Goal: Task Accomplishment & Management: Manage account settings

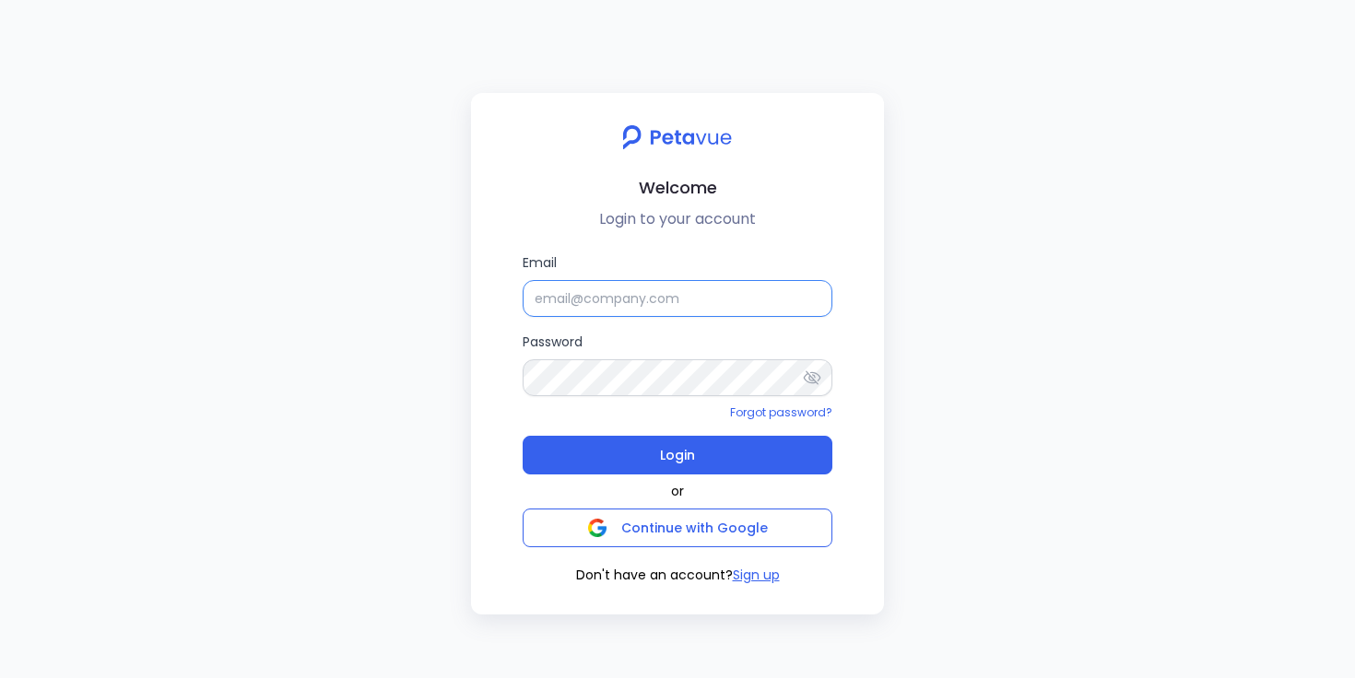
click at [555, 299] on input "Email" at bounding box center [677, 298] width 310 height 37
type input "[EMAIL_ADDRESS][DOMAIN_NAME]"
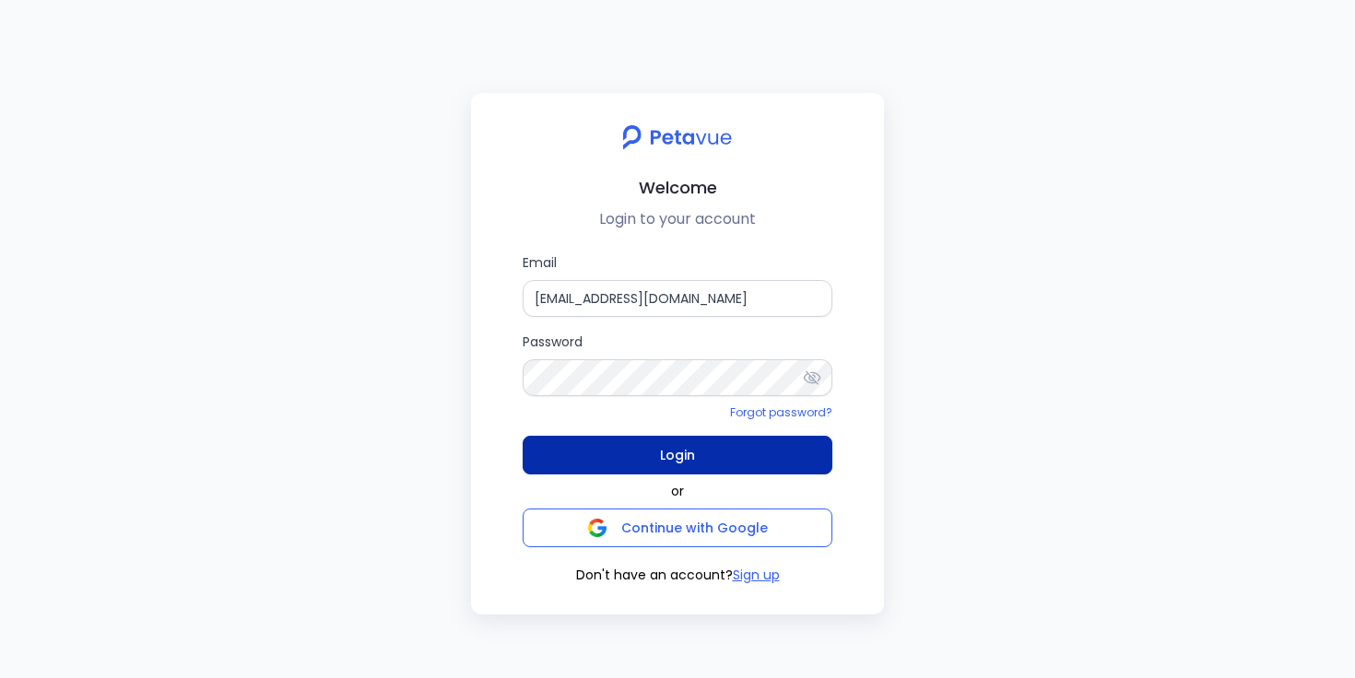
click at [643, 460] on button "Login" at bounding box center [677, 455] width 310 height 39
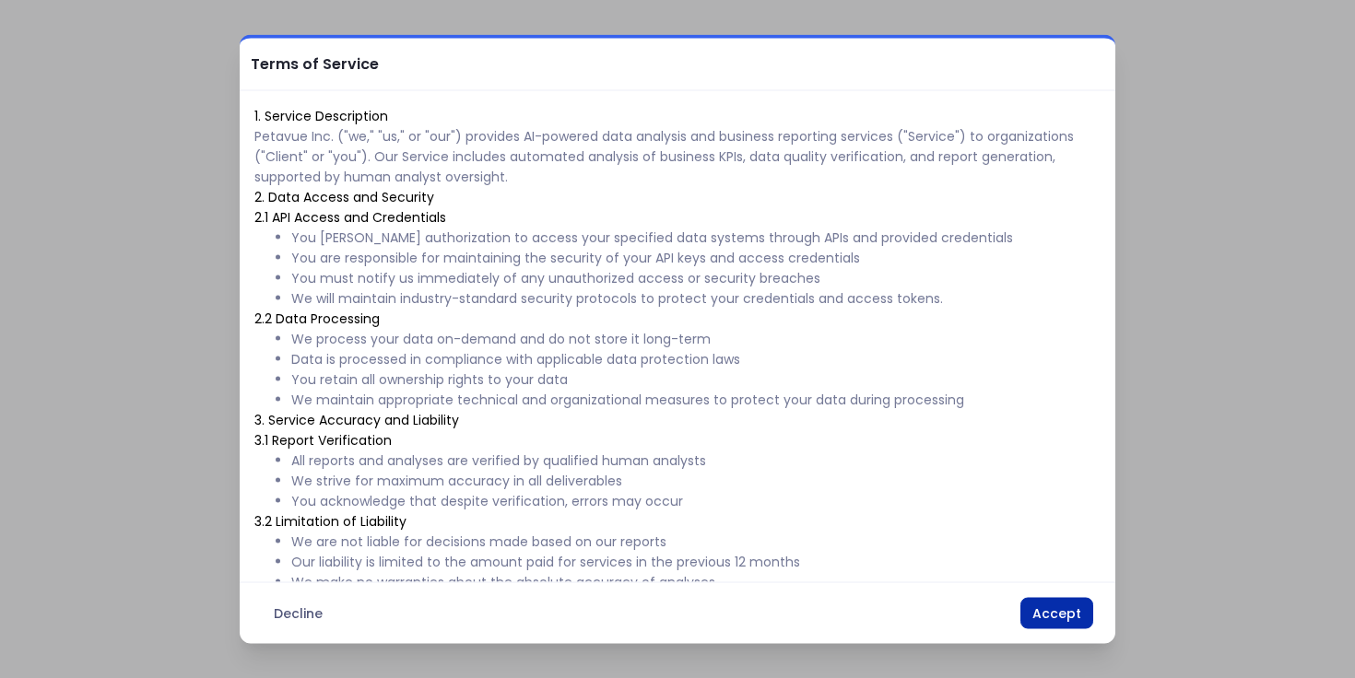
click at [1050, 610] on button "Accept" at bounding box center [1056, 613] width 73 height 31
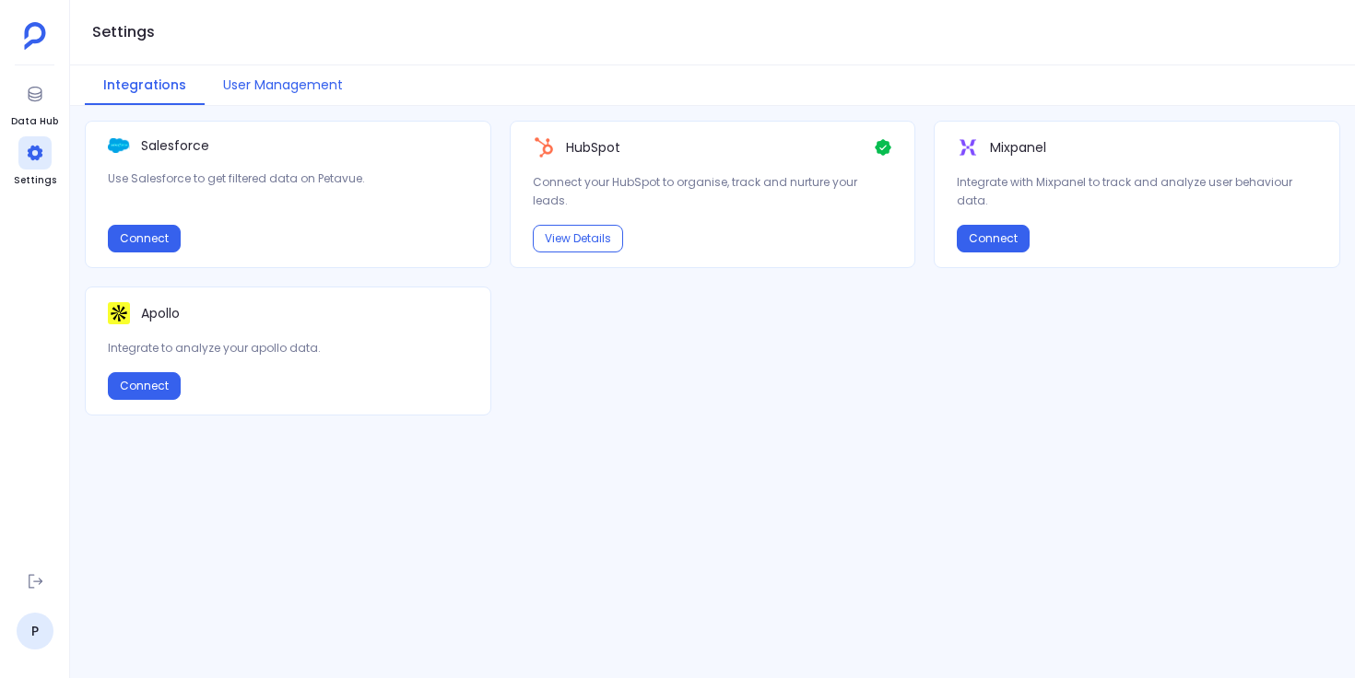
click at [267, 85] on button "User Management" at bounding box center [283, 85] width 157 height 40
